Goal: Information Seeking & Learning: Compare options

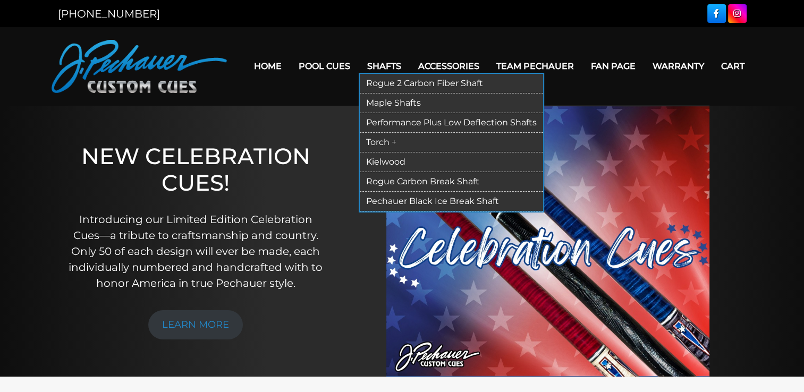
click at [385, 80] on link "Rogue 2 Carbon Fiber Shaft" at bounding box center [451, 84] width 183 height 20
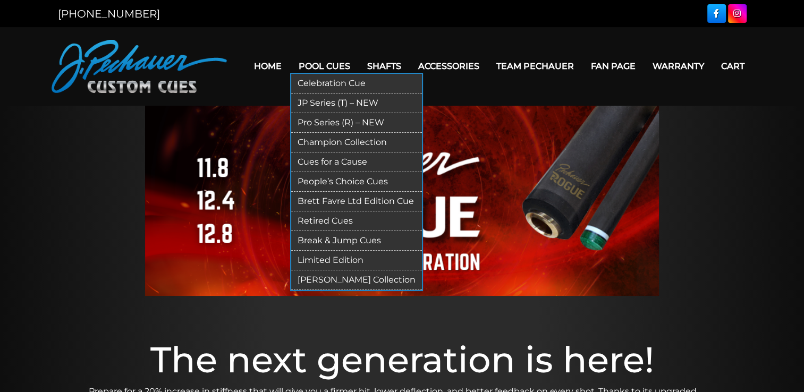
click at [317, 117] on link "Pro Series (R) – NEW" at bounding box center [356, 123] width 131 height 20
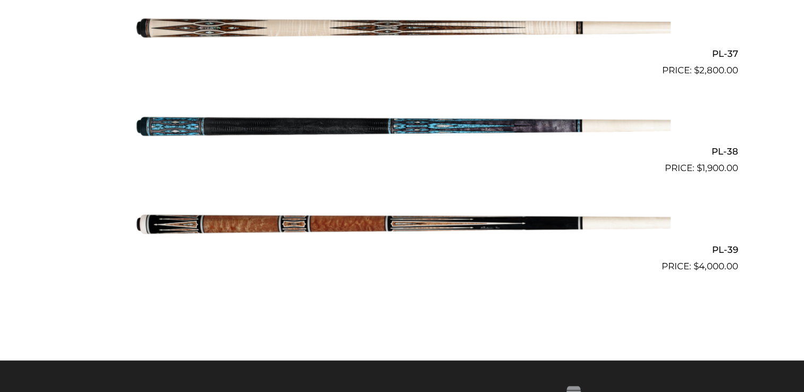
scroll to position [3010, 0]
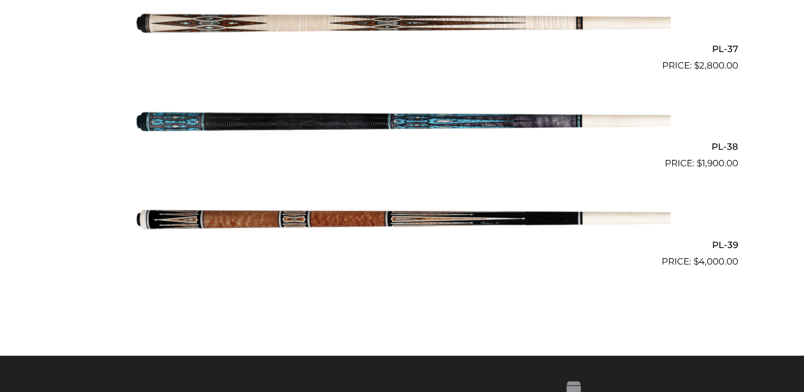
click at [209, 223] on img at bounding box center [402, 219] width 537 height 89
click at [385, 115] on img at bounding box center [402, 121] width 537 height 89
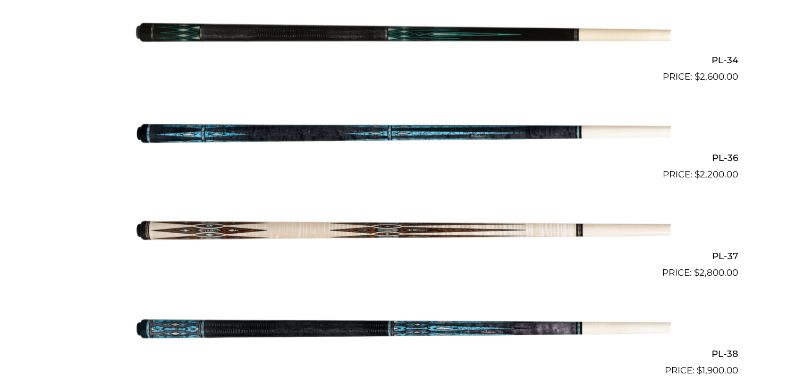
scroll to position [2801, 0]
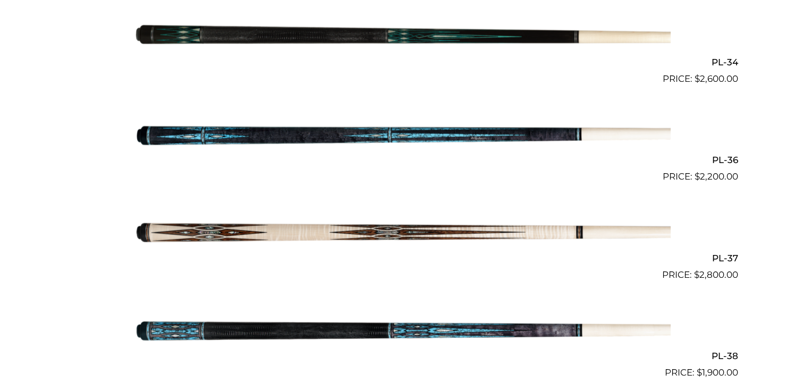
click at [281, 40] on img at bounding box center [402, 37] width 537 height 89
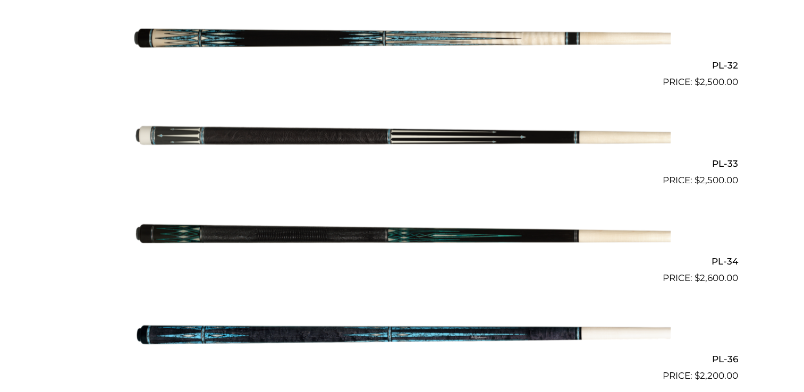
scroll to position [2593, 0]
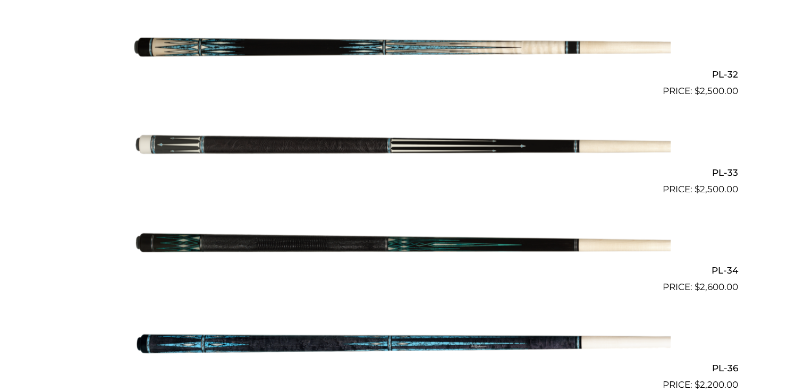
click at [285, 146] on img at bounding box center [402, 147] width 537 height 89
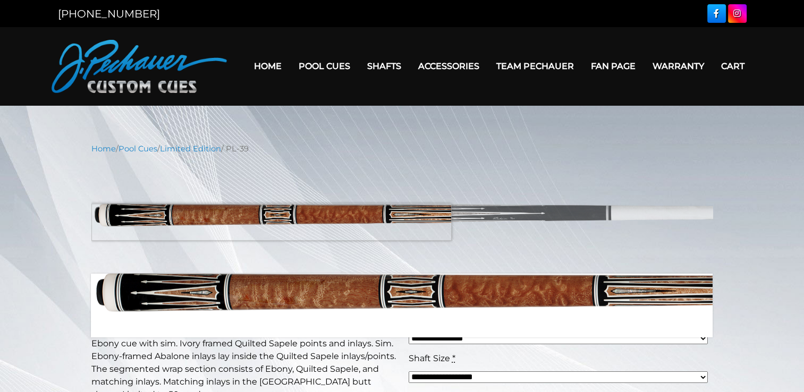
click at [193, 222] on img at bounding box center [402, 215] width 622 height 104
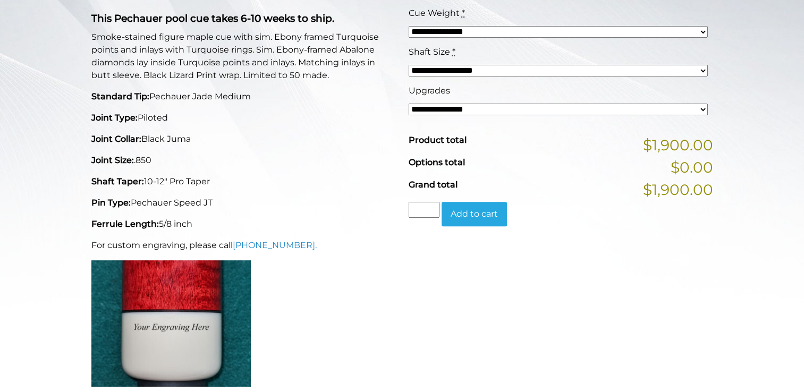
scroll to position [283, 0]
